Goal: Task Accomplishment & Management: Use online tool/utility

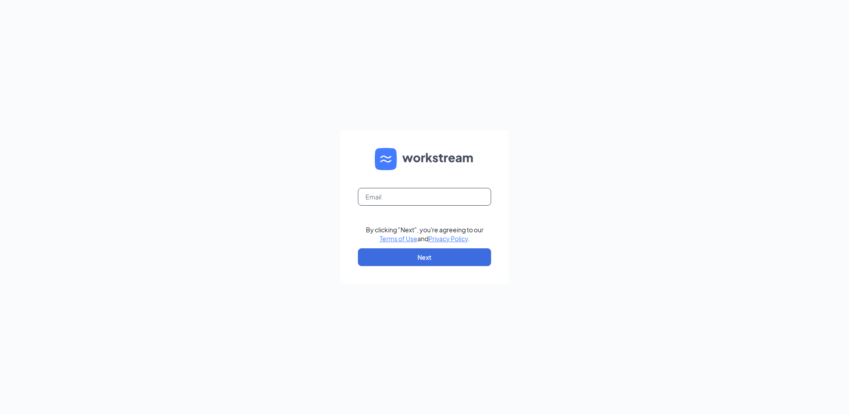
click at [408, 193] on input "text" at bounding box center [424, 197] width 133 height 18
type input "bcooper@clark-security.com"
click at [476, 264] on button "Next" at bounding box center [424, 257] width 133 height 18
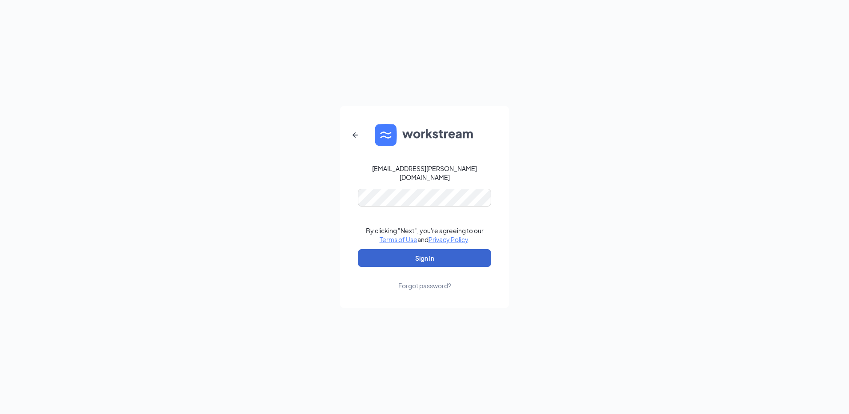
click at [454, 249] on button "Sign In" at bounding box center [424, 258] width 133 height 18
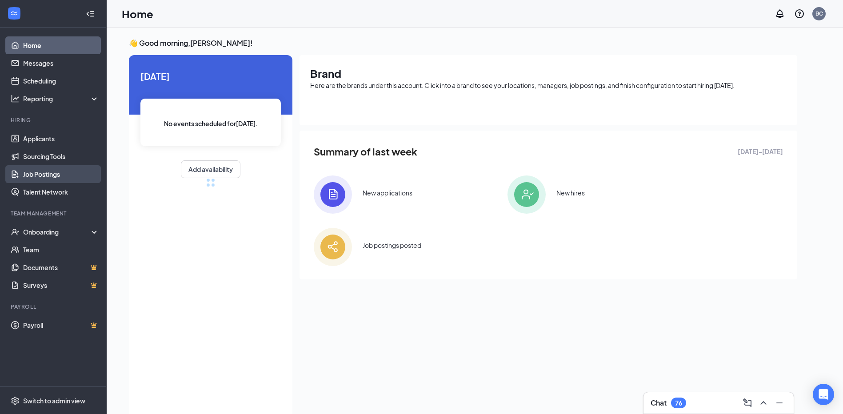
click at [60, 172] on link "Job Postings" at bounding box center [61, 174] width 76 height 18
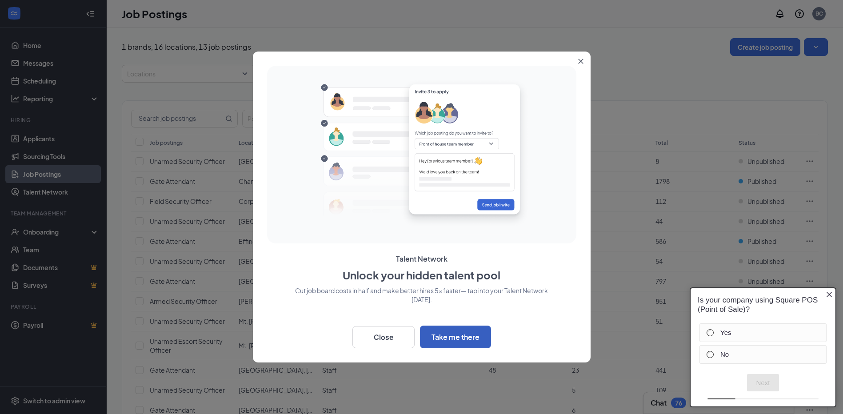
click at [440, 332] on button "Take me there" at bounding box center [455, 337] width 71 height 23
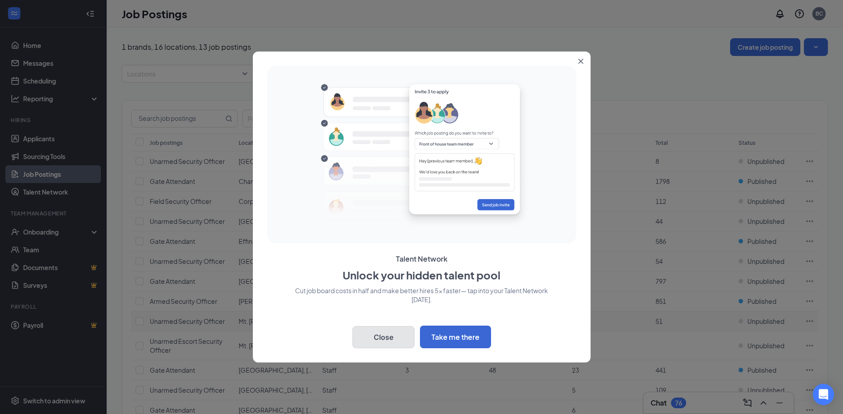
click at [374, 334] on button "Close" at bounding box center [383, 337] width 62 height 22
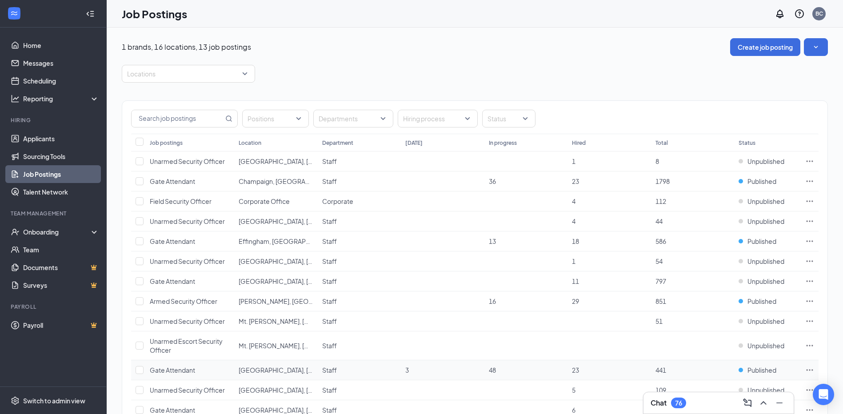
click at [191, 372] on span "Gate Attendant" at bounding box center [172, 370] width 45 height 8
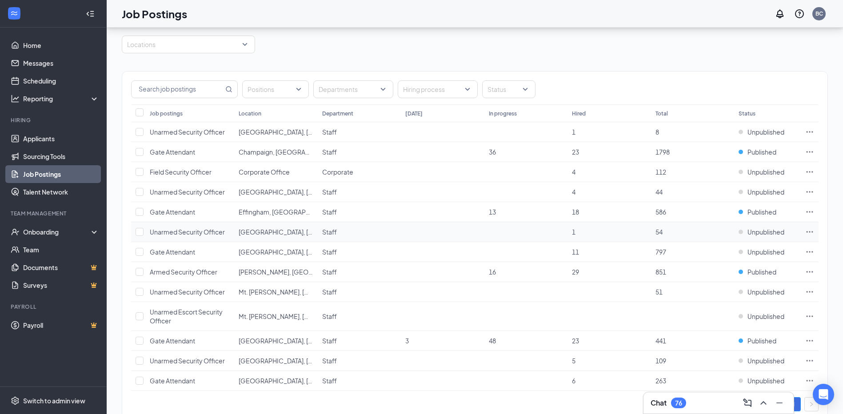
scroll to position [44, 0]
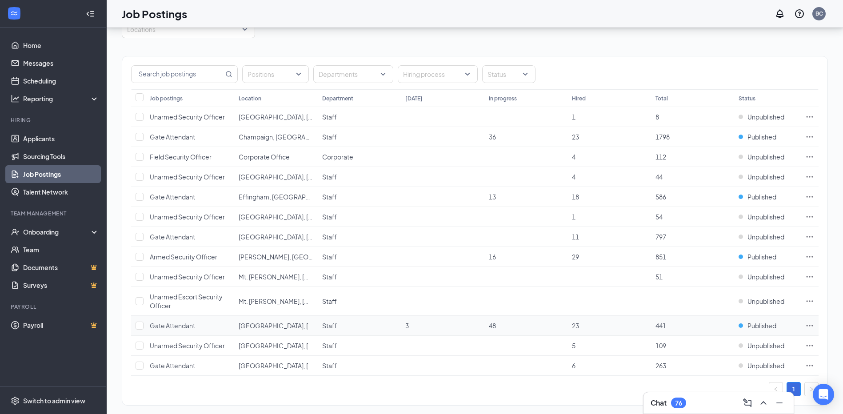
click at [815, 324] on td at bounding box center [810, 326] width 18 height 20
click at [812, 326] on icon "Ellipses" at bounding box center [809, 325] width 7 height 1
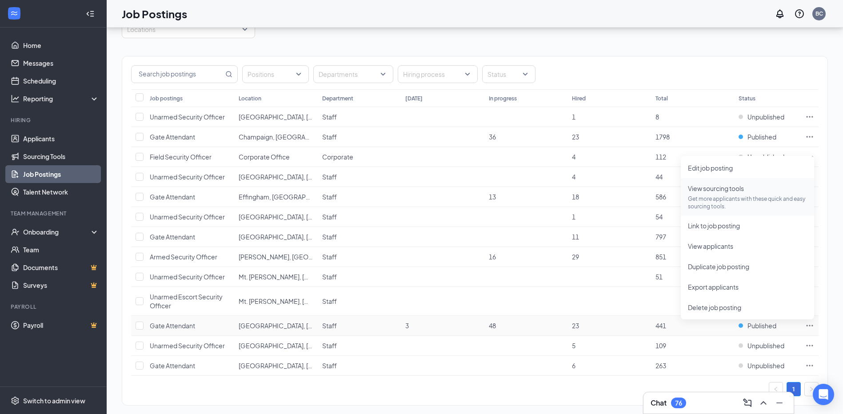
click at [735, 204] on p "Get more applicants with these quick and easy sourcing tools." at bounding box center [747, 202] width 119 height 15
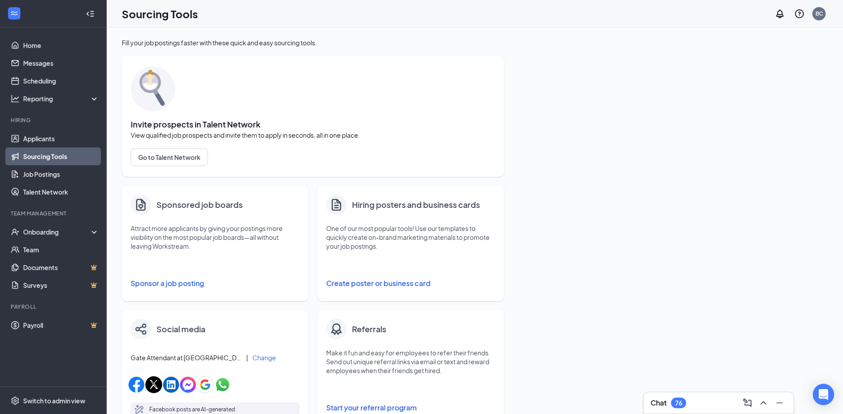
click at [193, 286] on button "Sponsor a job posting" at bounding box center [215, 284] width 169 height 18
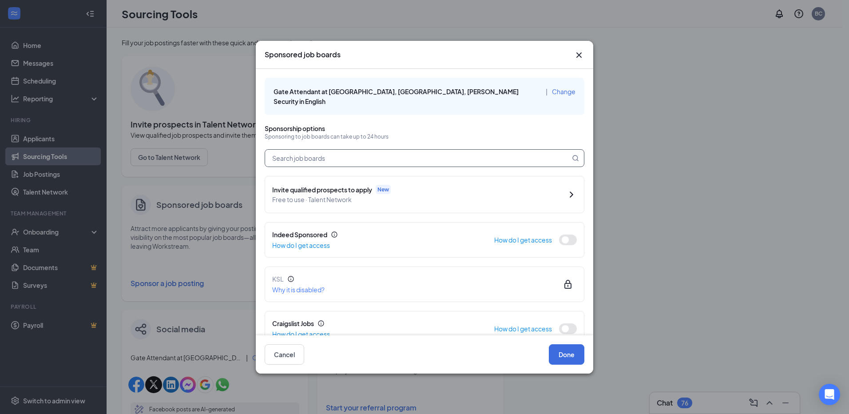
click at [354, 150] on input "text" at bounding box center [417, 158] width 305 height 17
click at [562, 235] on button "button" at bounding box center [568, 240] width 18 height 11
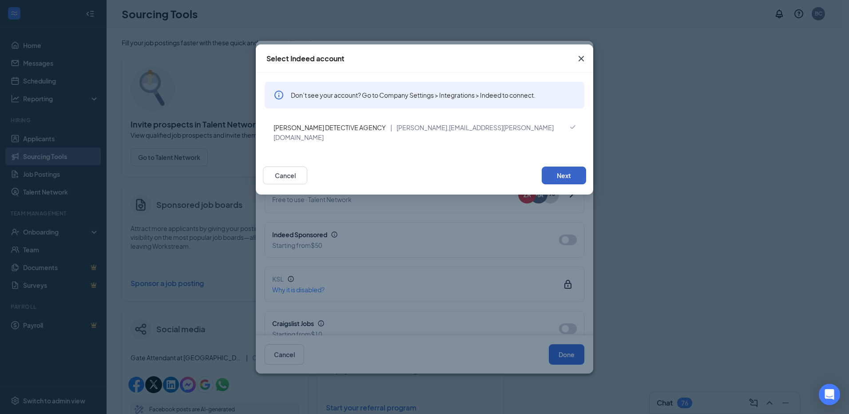
click at [562, 167] on button "Next" at bounding box center [564, 176] width 44 height 18
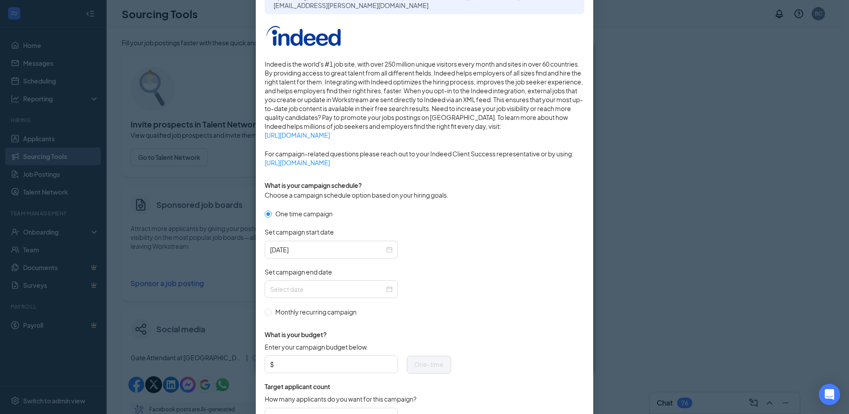
scroll to position [133, 0]
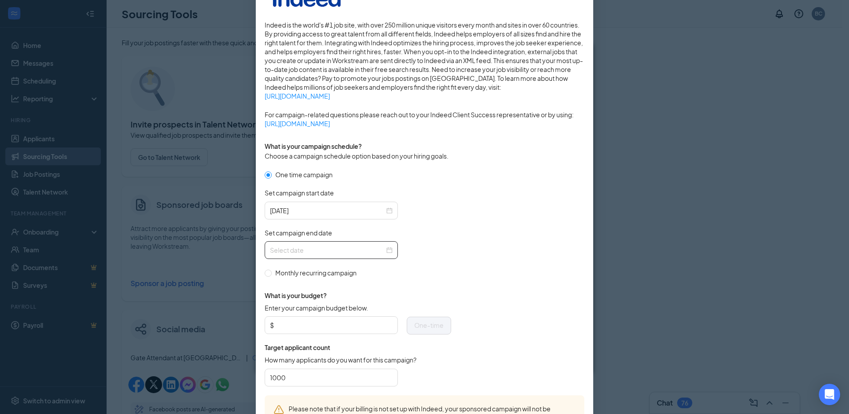
click at [387, 250] on div at bounding box center [331, 250] width 123 height 10
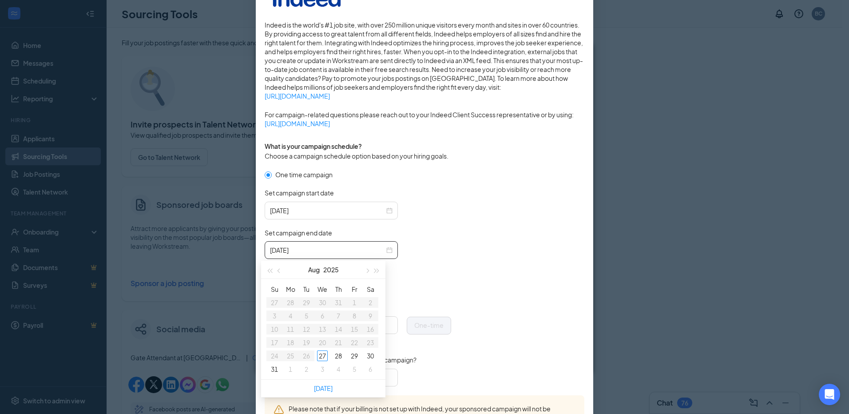
type input "[DATE]"
click at [366, 274] on button "button" at bounding box center [367, 270] width 10 height 18
type input "[DATE]"
click at [307, 300] on div "2" at bounding box center [306, 302] width 11 height 11
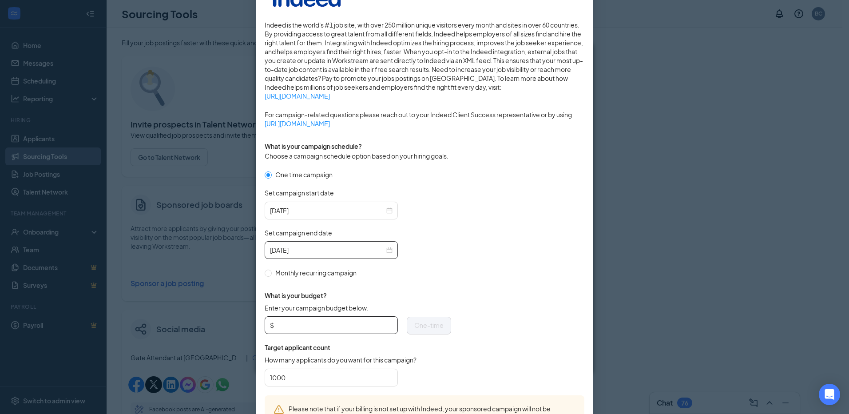
click at [327, 327] on input "Enter your campaign budget below." at bounding box center [334, 325] width 117 height 13
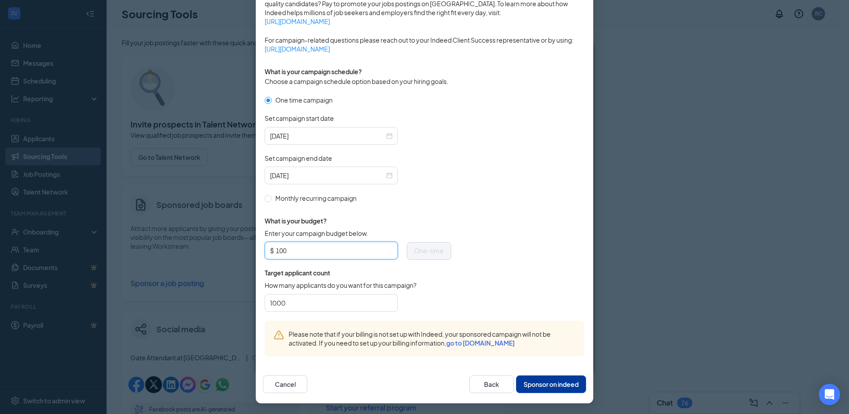
type input "100"
click at [528, 379] on button "Sponsor on indeed" at bounding box center [551, 384] width 70 height 18
click at [544, 378] on button "Sponsor on indeed" at bounding box center [551, 384] width 70 height 18
click at [548, 382] on button "Sponsor on indeed" at bounding box center [551, 384] width 70 height 18
click at [481, 386] on button "Back" at bounding box center [492, 384] width 44 height 18
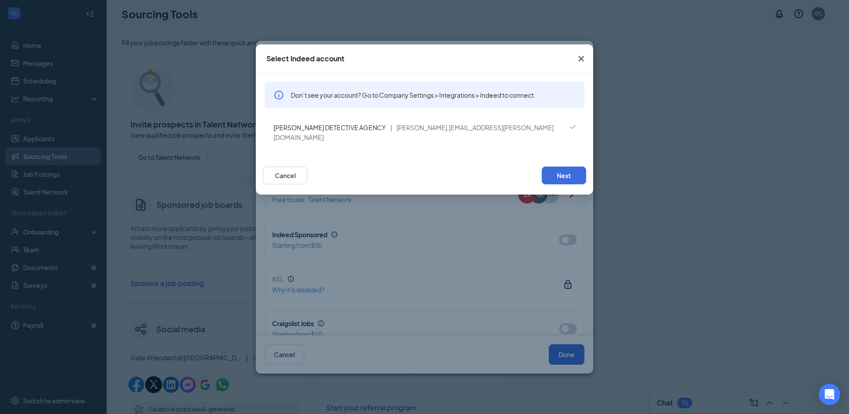
scroll to position [163, 0]
click at [562, 167] on button "Next" at bounding box center [564, 176] width 44 height 18
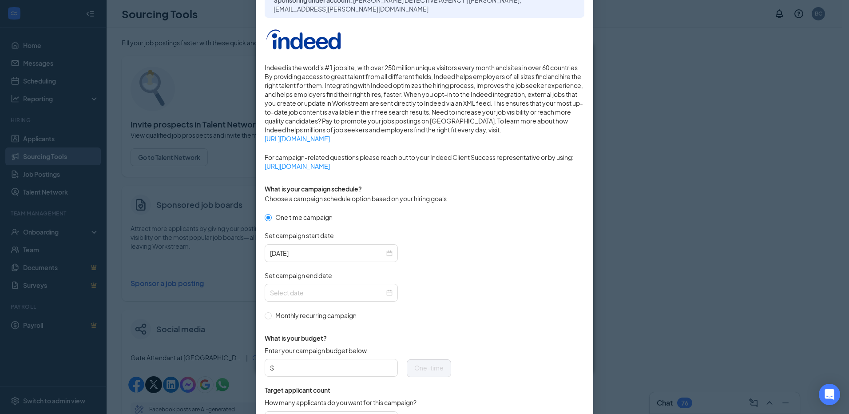
scroll to position [133, 0]
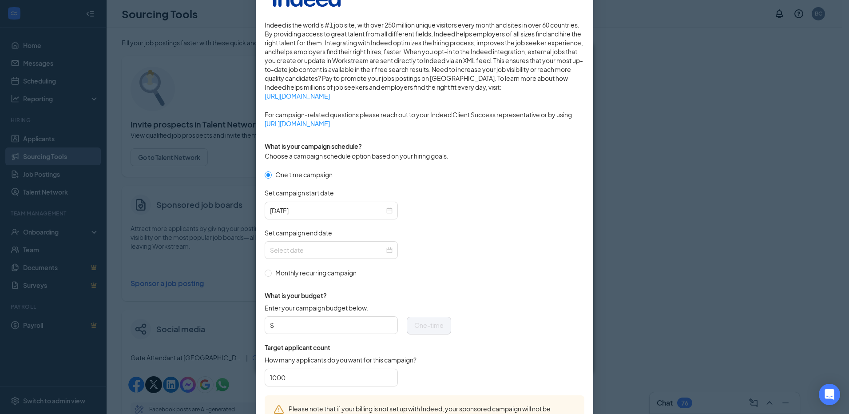
click at [309, 239] on div "Set campaign end date" at bounding box center [358, 234] width 187 height 13
click at [308, 248] on input "Set campaign end date" at bounding box center [327, 250] width 115 height 10
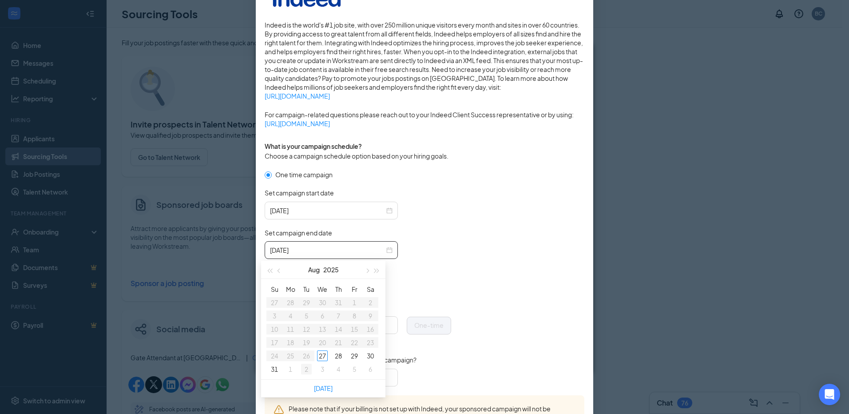
type input "[DATE]"
click at [308, 370] on div "2" at bounding box center [306, 369] width 11 height 11
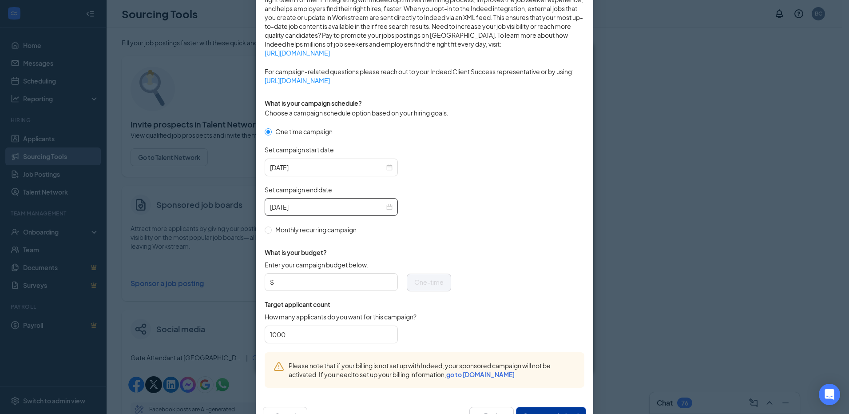
scroll to position [208, 0]
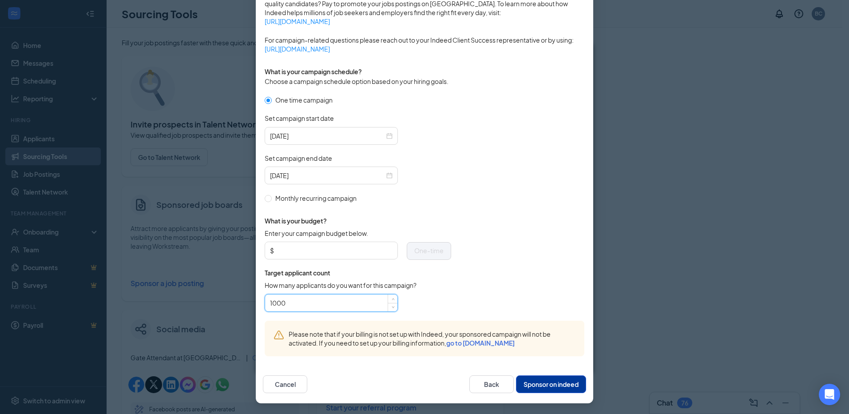
click at [344, 304] on input "1000" at bounding box center [331, 302] width 123 height 13
click at [337, 248] on input "Enter your campaign budget below." at bounding box center [334, 250] width 117 height 13
type input "100"
click at [532, 382] on button "Sponsor on indeed" at bounding box center [551, 384] width 70 height 18
click at [480, 343] on link "go to [DOMAIN_NAME]" at bounding box center [480, 343] width 68 height 8
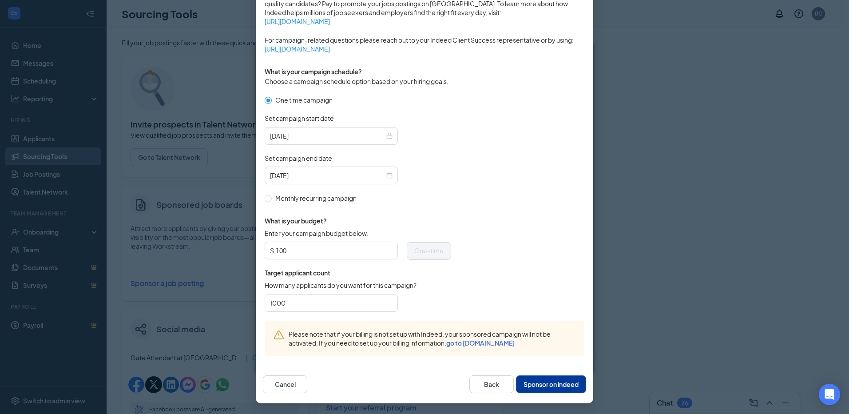
click at [573, 388] on button "Sponsor on indeed" at bounding box center [551, 384] width 70 height 18
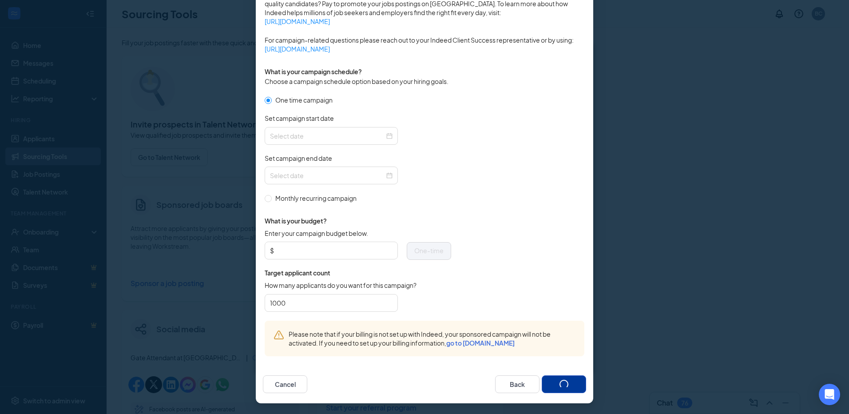
click at [558, 379] on button "button" at bounding box center [564, 384] width 44 height 18
type input "[DATE]"
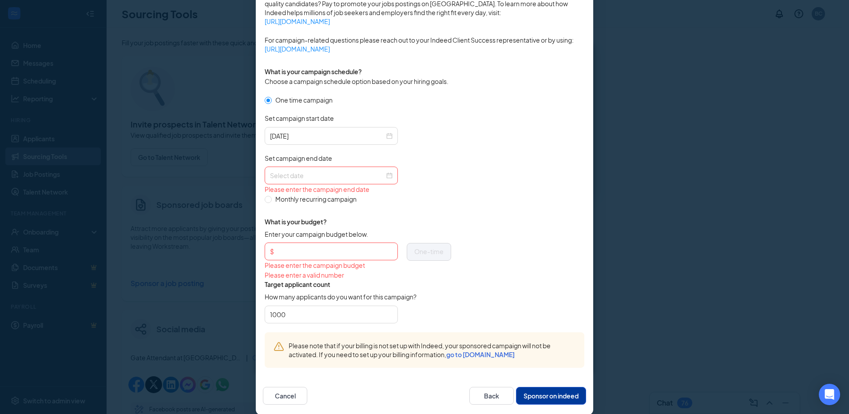
click at [317, 177] on input "Set campaign end date" at bounding box center [327, 176] width 115 height 10
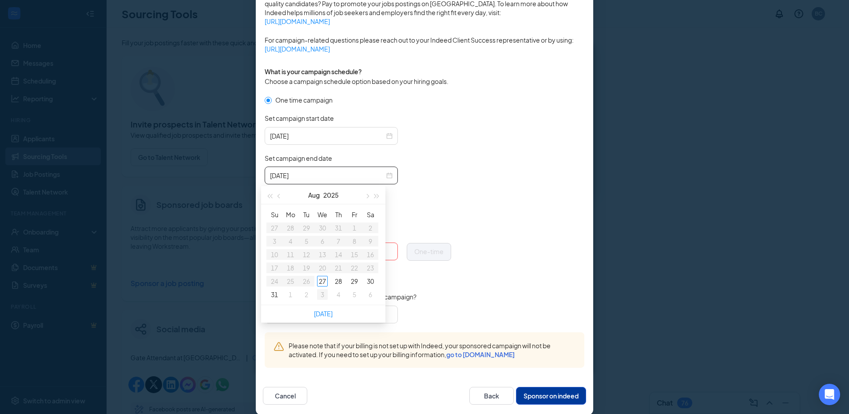
type input "[DATE]"
click at [323, 293] on div "3" at bounding box center [322, 294] width 11 height 11
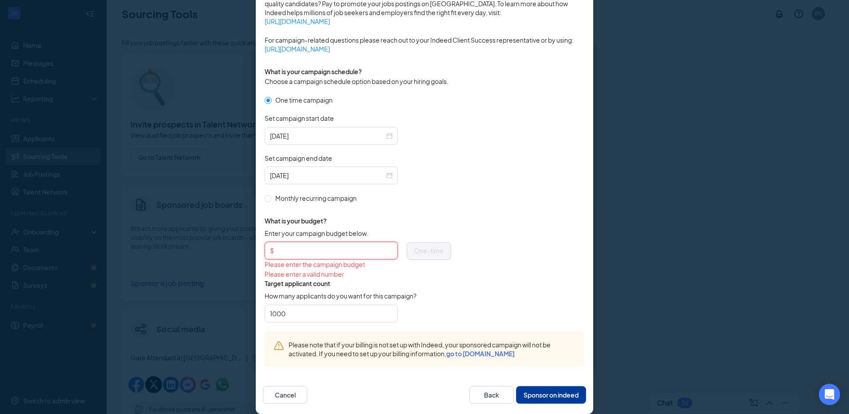
click at [303, 254] on input "Enter your campaign budget below." at bounding box center [334, 250] width 117 height 13
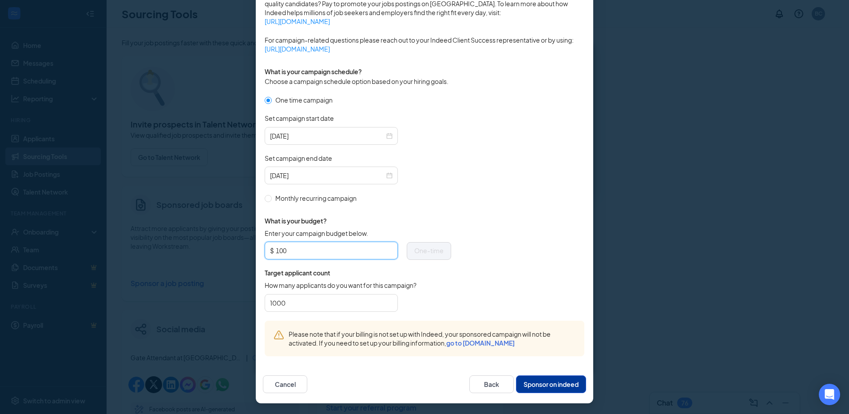
type input "100"
click at [479, 295] on form "One time campaign Set campaign start date [DATE] Set campaign end date [DATE] M…" at bounding box center [425, 208] width 320 height 226
click at [422, 253] on span "One-time" at bounding box center [428, 251] width 29 height 8
click at [534, 387] on button "Sponsor on indeed" at bounding box center [551, 384] width 70 height 18
click at [572, 384] on button "Sponsor on indeed" at bounding box center [551, 384] width 70 height 18
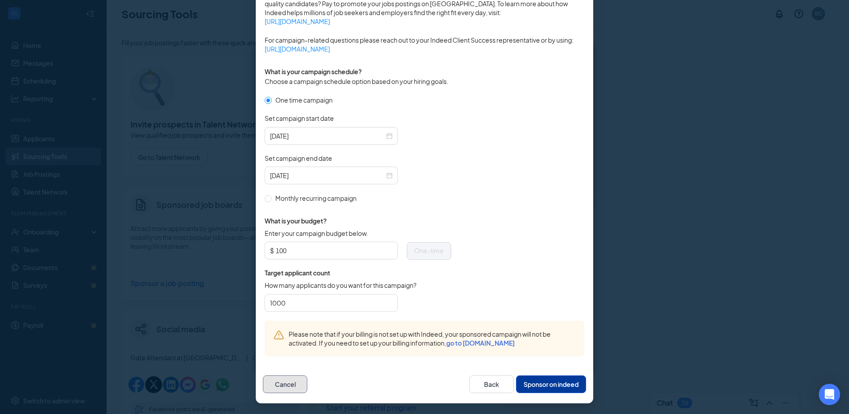
click at [296, 390] on button "Cancel" at bounding box center [285, 384] width 44 height 18
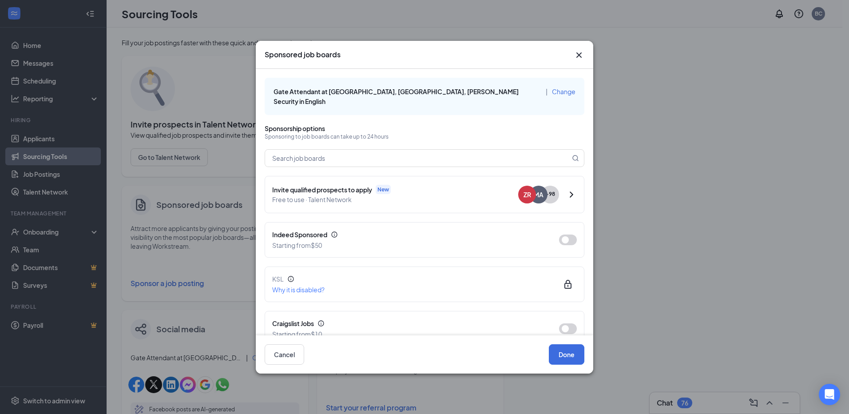
click at [558, 186] on div "+ 98 MA ZR" at bounding box center [542, 195] width 48 height 18
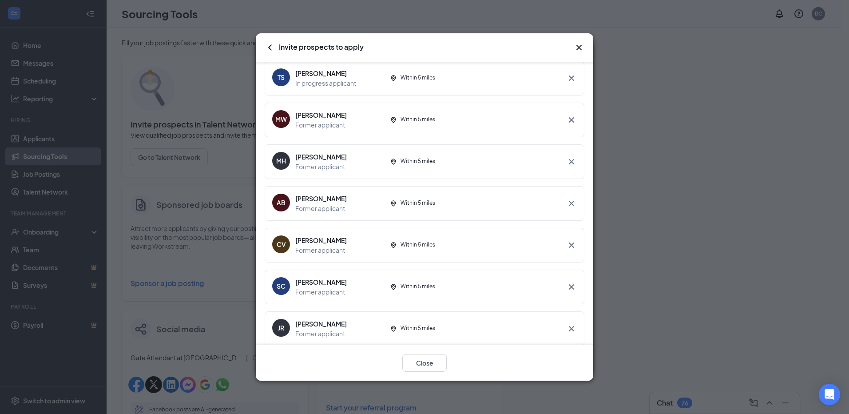
scroll to position [3930, 0]
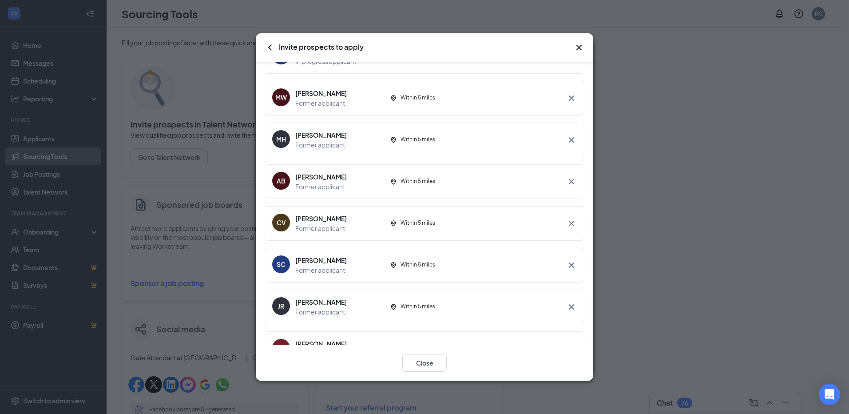
click at [581, 43] on icon "Cross" at bounding box center [579, 47] width 11 height 11
